Goal: Task Accomplishment & Management: Use online tool/utility

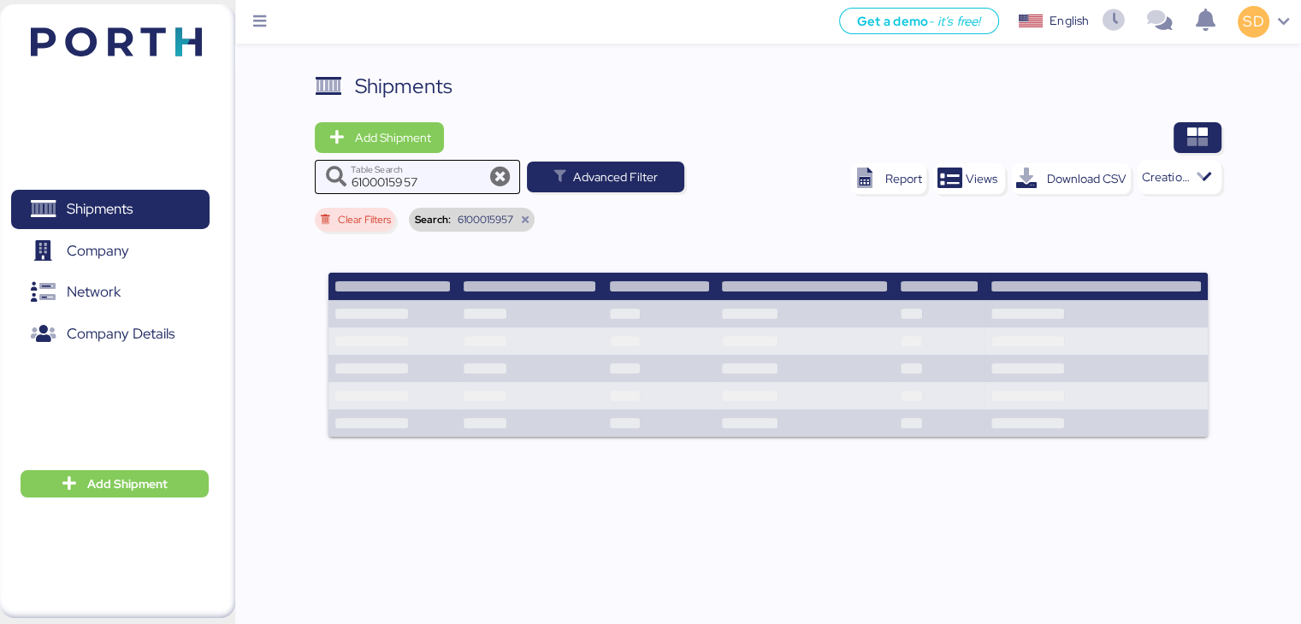
click at [494, 178] on icon at bounding box center [499, 177] width 21 height 21
click at [492, 177] on icon at bounding box center [499, 177] width 21 height 21
drag, startPoint x: 425, startPoint y: 179, endPoint x: 291, endPoint y: 186, distance: 134.5
click at [291, 186] on div "Shipments Add Shipment 6100015957 Table Search Advanced Filter Report Views Dow…" at bounding box center [768, 355] width 1066 height 568
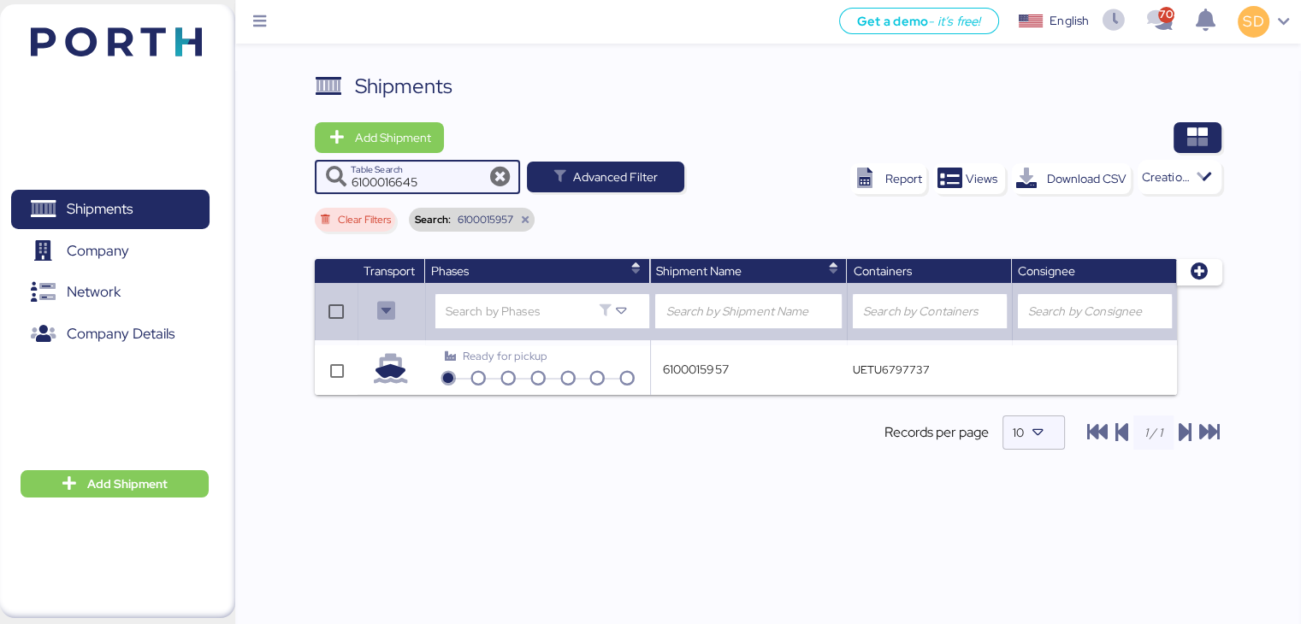
type input "6100016645"
click at [407, 141] on span "Add Shipment" at bounding box center [392, 137] width 76 height 21
click at [407, 167] on div "Add Shipment Manually" at bounding box center [395, 168] width 133 height 24
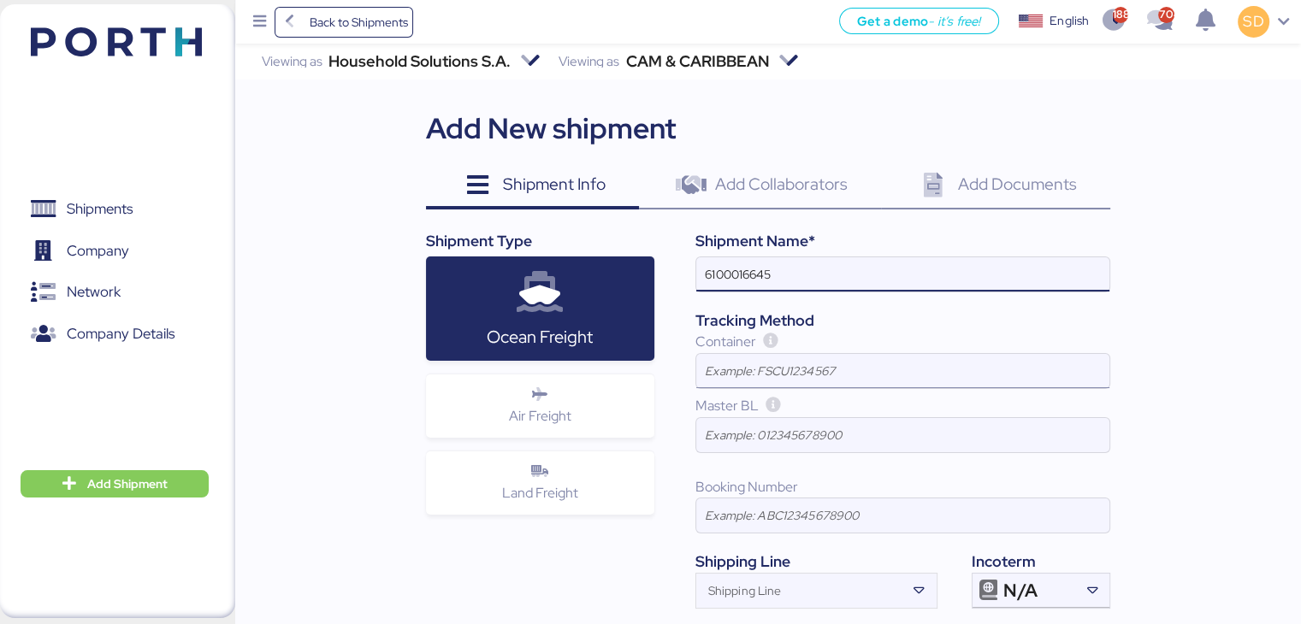
type input "6100016645"
click at [741, 376] on input at bounding box center [902, 371] width 413 height 34
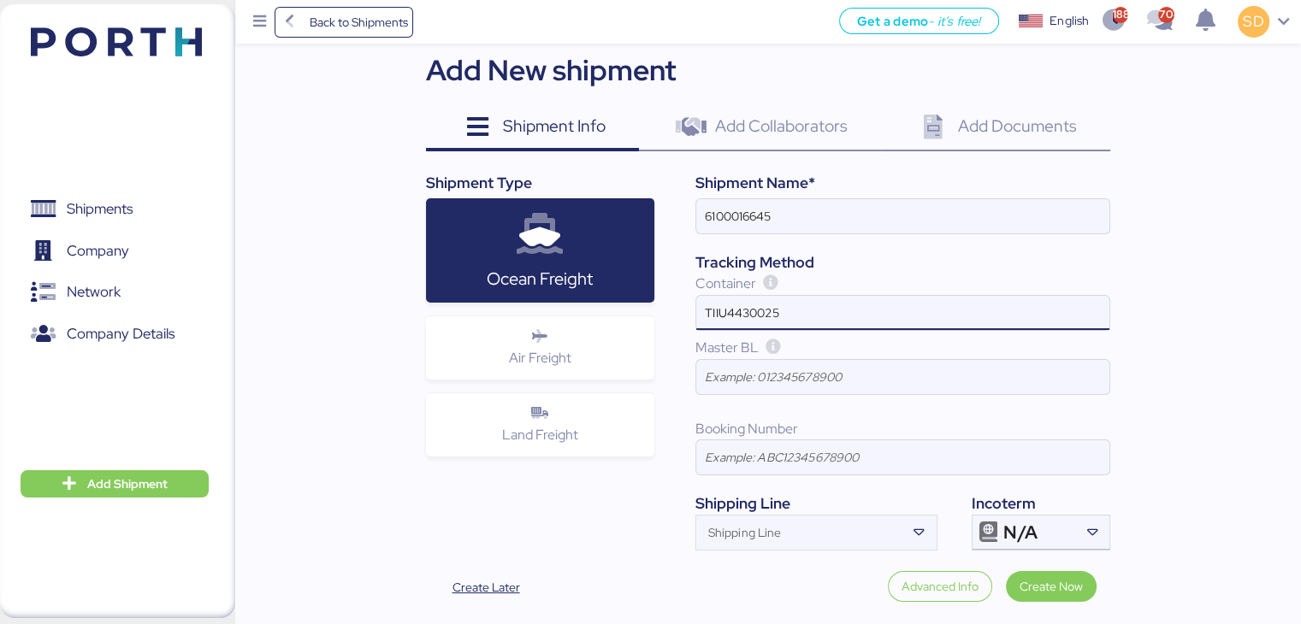
scroll to position [86, 0]
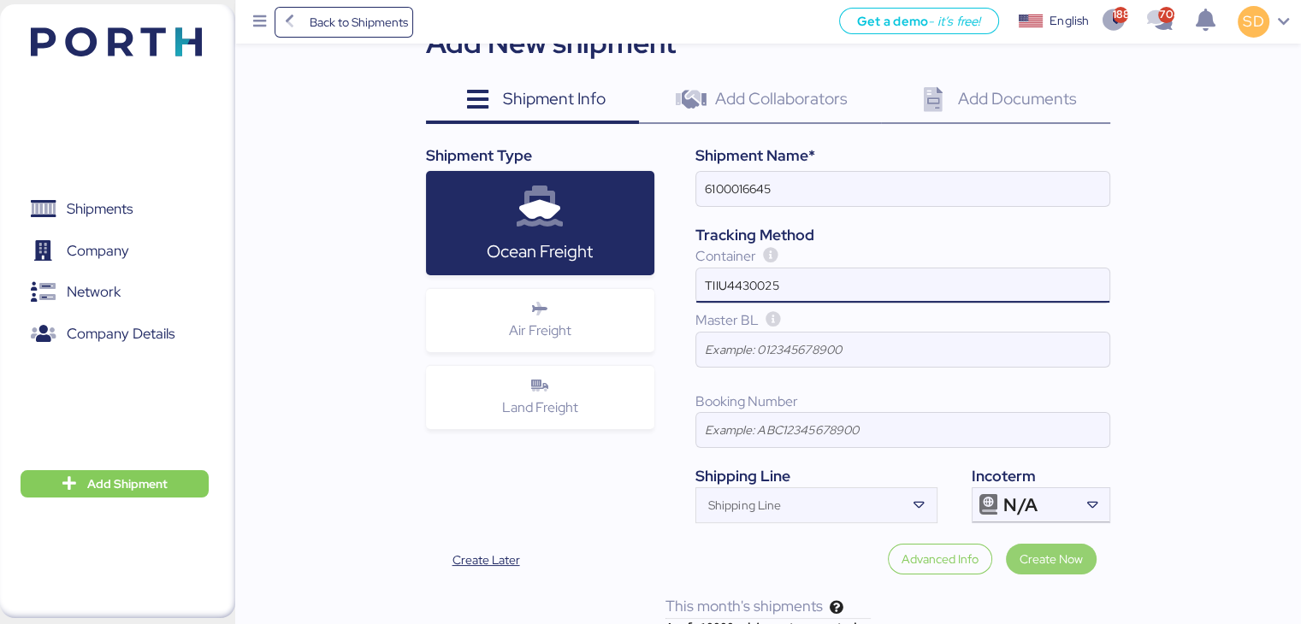
type input "TIIU4430025"
click at [1044, 559] on span "Create Now" at bounding box center [1051, 559] width 63 height 21
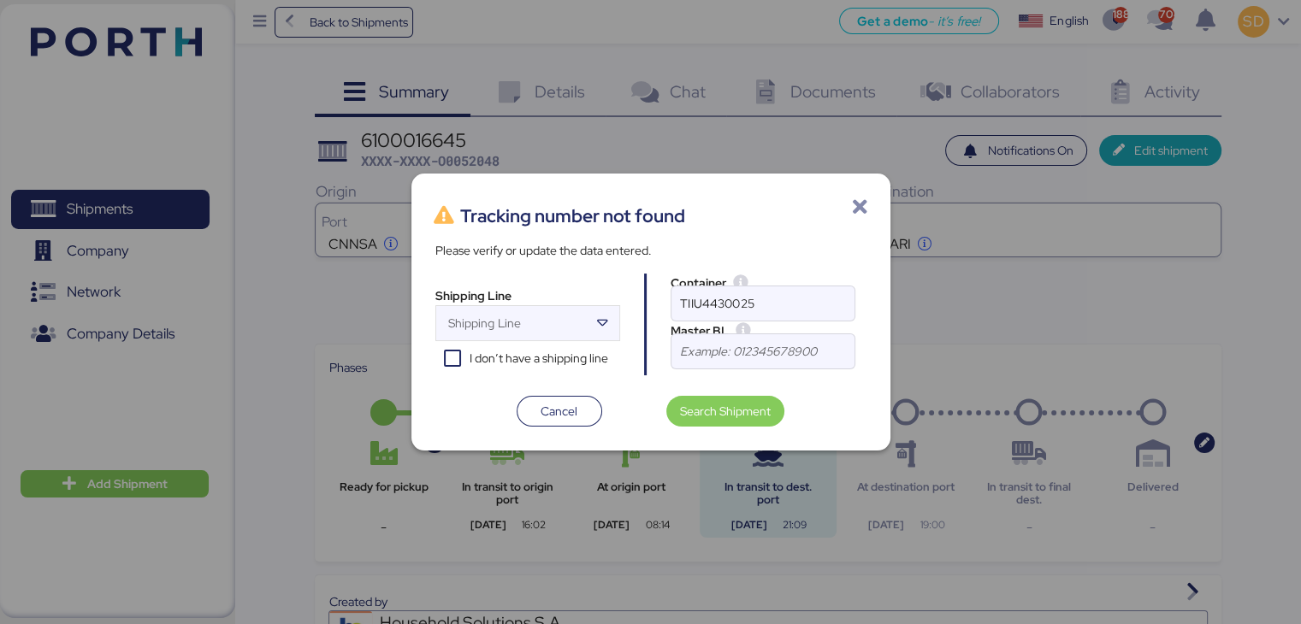
click at [858, 207] on icon at bounding box center [860, 208] width 21 height 21
